Goal: Task Accomplishment & Management: Manage account settings

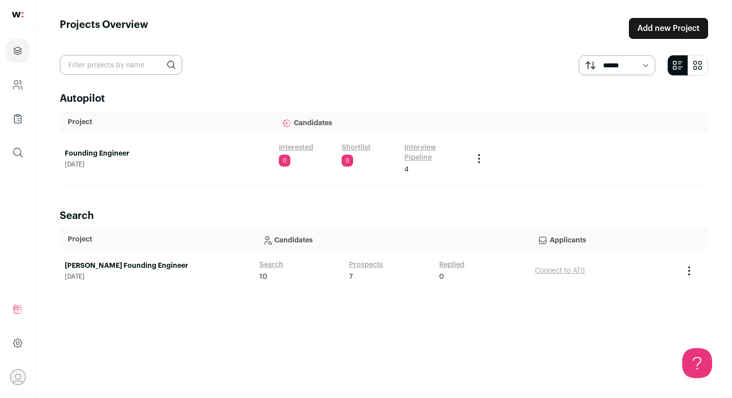
click at [426, 147] on link "Interview Pipeline" at bounding box center [434, 153] width 59 height 20
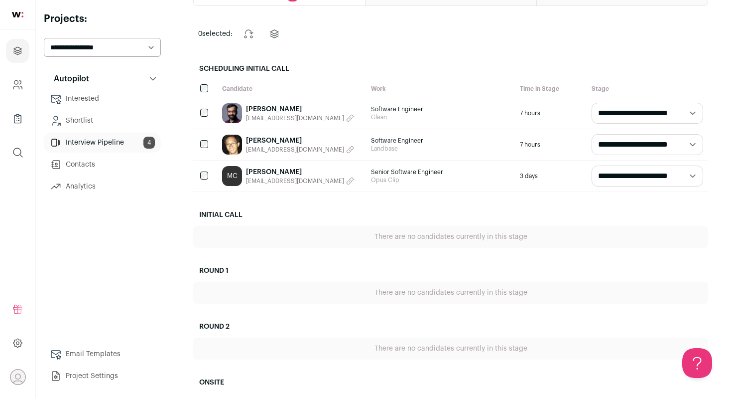
scroll to position [74, 0]
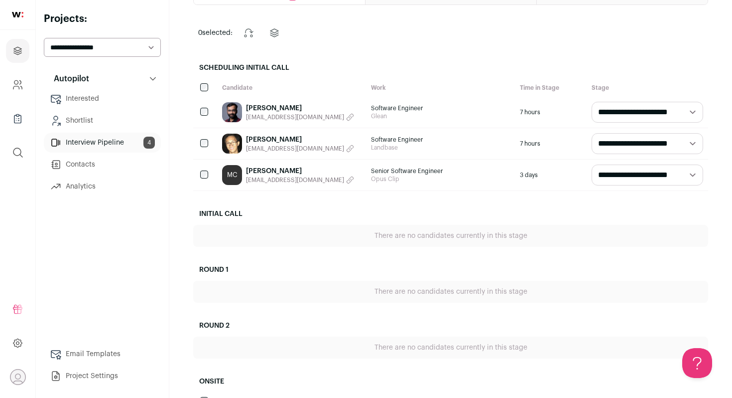
click at [673, 176] on select "**********" at bounding box center [648, 174] width 112 height 21
select select "**********"
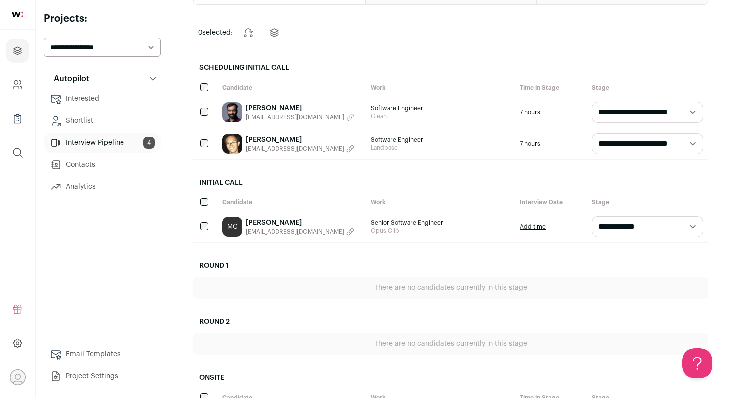
scroll to position [0, 0]
click at [265, 137] on link "[PERSON_NAME]" at bounding box center [300, 140] width 108 height 10
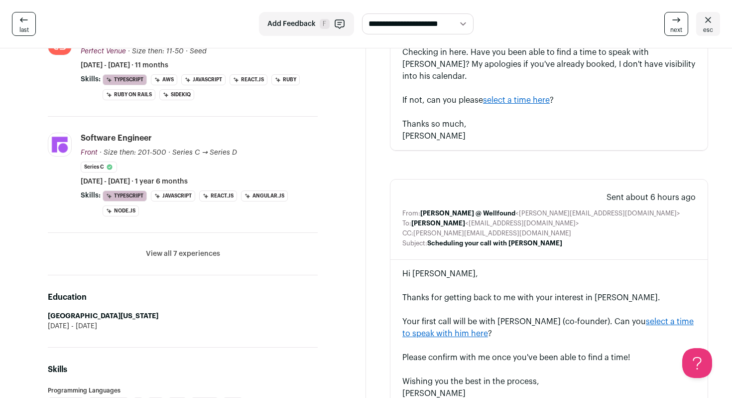
scroll to position [409, 0]
click at [188, 254] on button "View all 7 experiences" at bounding box center [183, 253] width 74 height 10
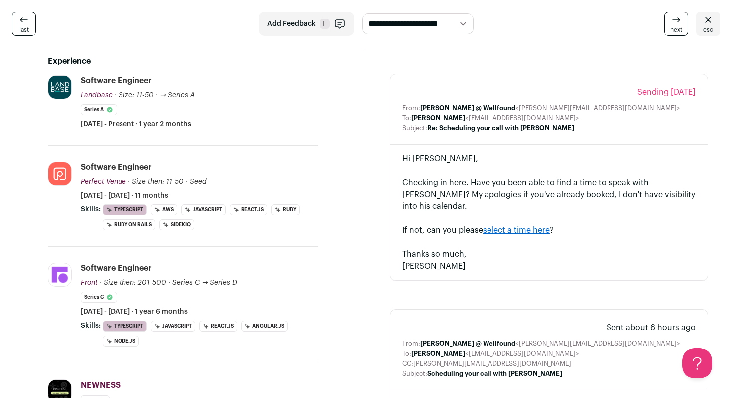
scroll to position [274, 0]
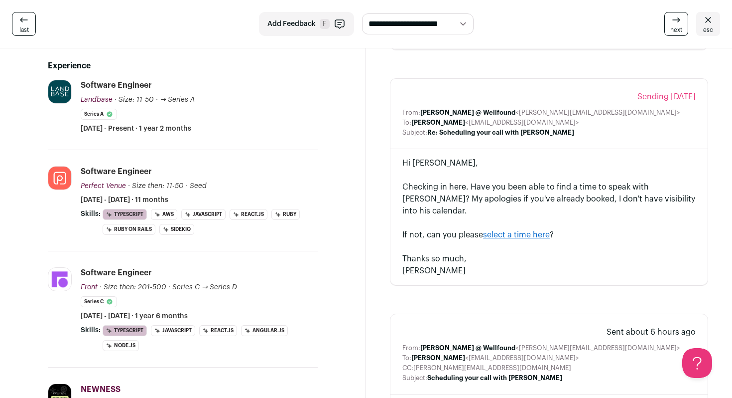
click at [680, 24] on icon at bounding box center [677, 20] width 12 height 12
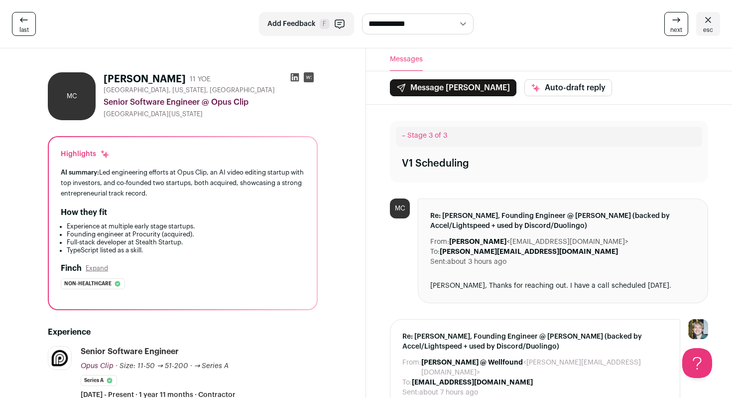
click at [19, 28] on span "last" at bounding box center [23, 30] width 9 height 8
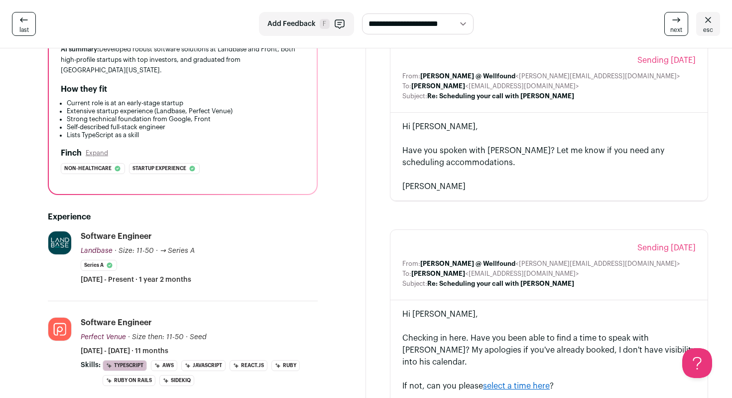
scroll to position [111, 0]
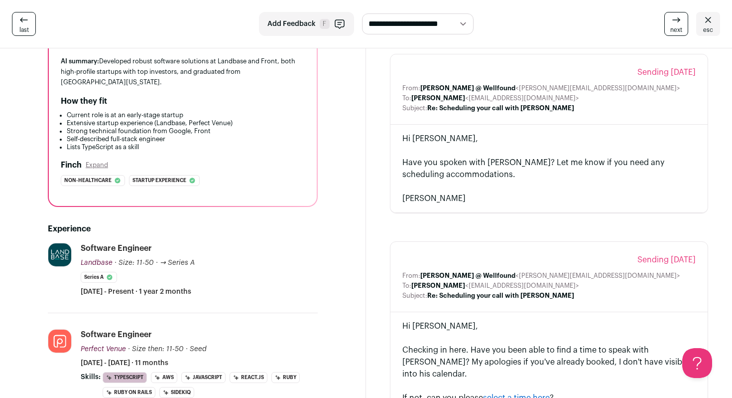
click at [26, 19] on icon at bounding box center [24, 20] width 12 height 12
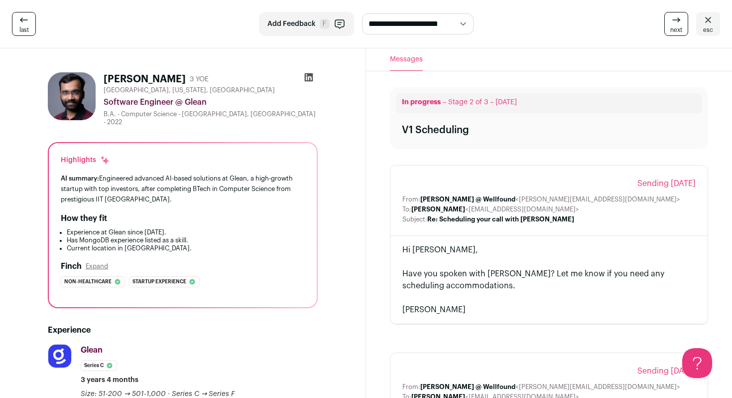
click at [20, 24] on icon at bounding box center [24, 20] width 12 height 12
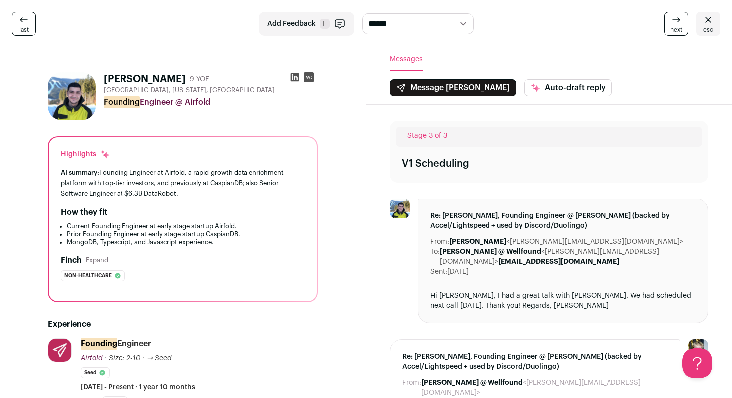
click at [711, 23] on icon at bounding box center [709, 20] width 12 height 12
